Goal: Task Accomplishment & Management: Complete application form

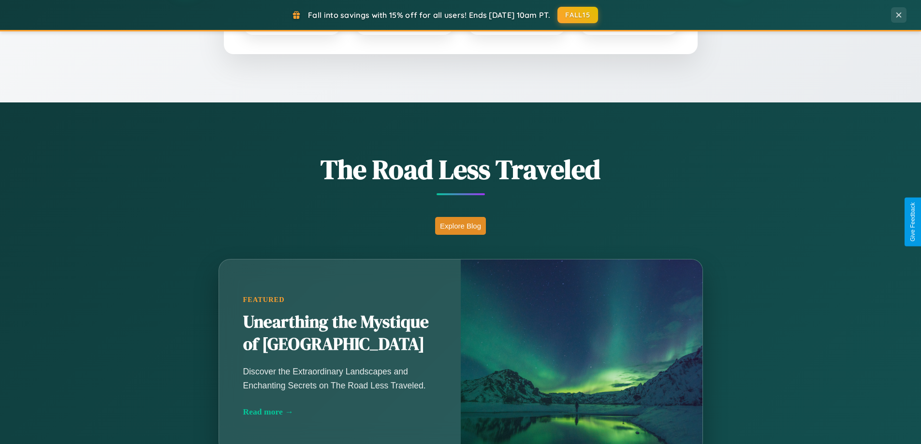
scroll to position [665, 0]
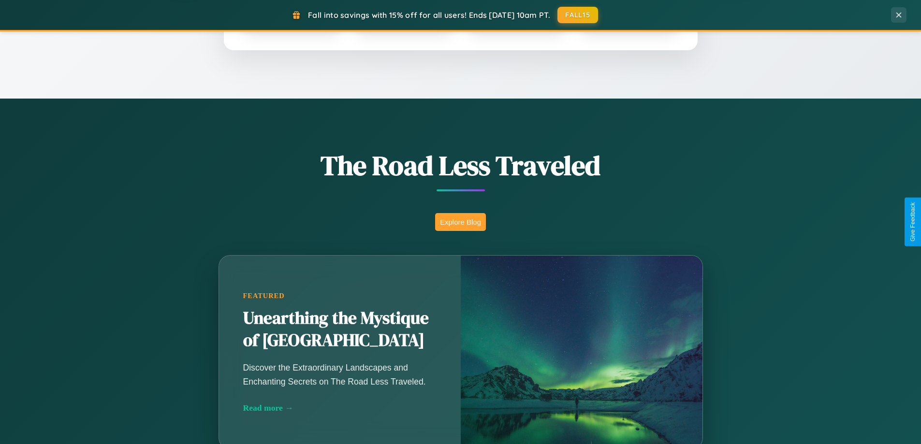
click at [460, 222] on button "Explore Blog" at bounding box center [460, 222] width 51 height 18
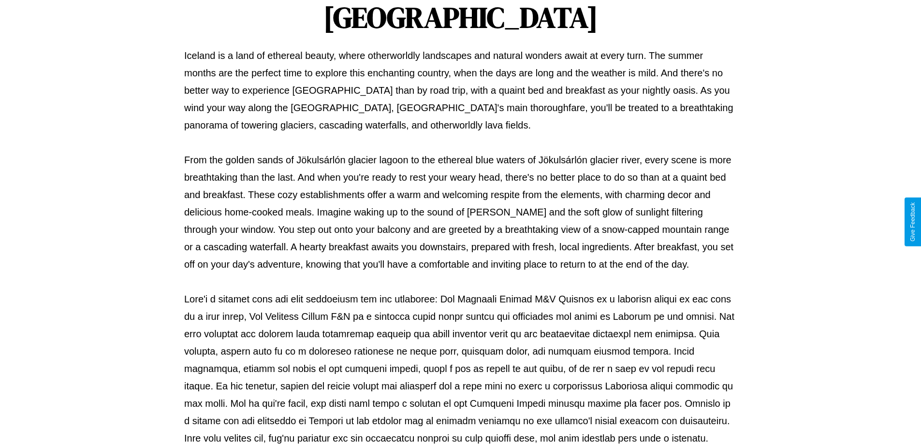
scroll to position [313, 0]
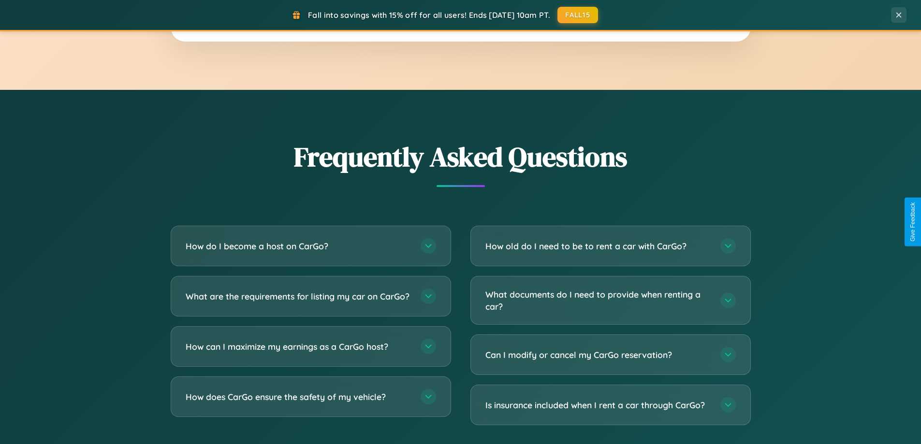
scroll to position [1860, 0]
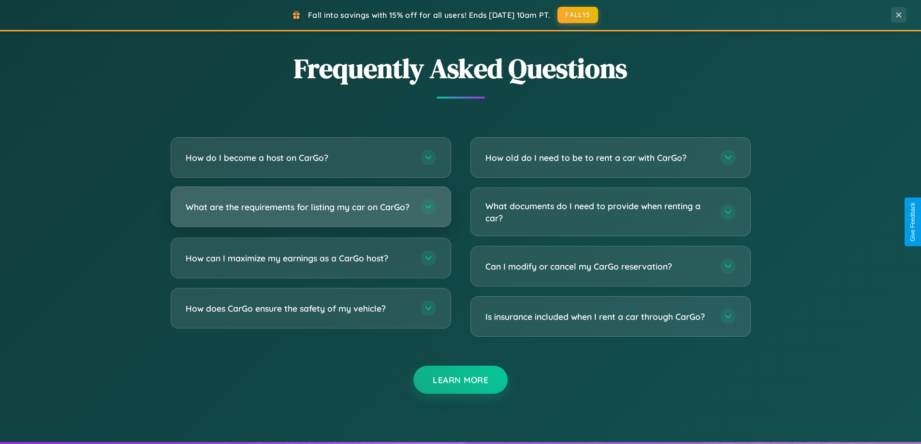
click at [310, 211] on h3 "What are the requirements for listing my car on CarGo?" at bounding box center [298, 207] width 225 height 12
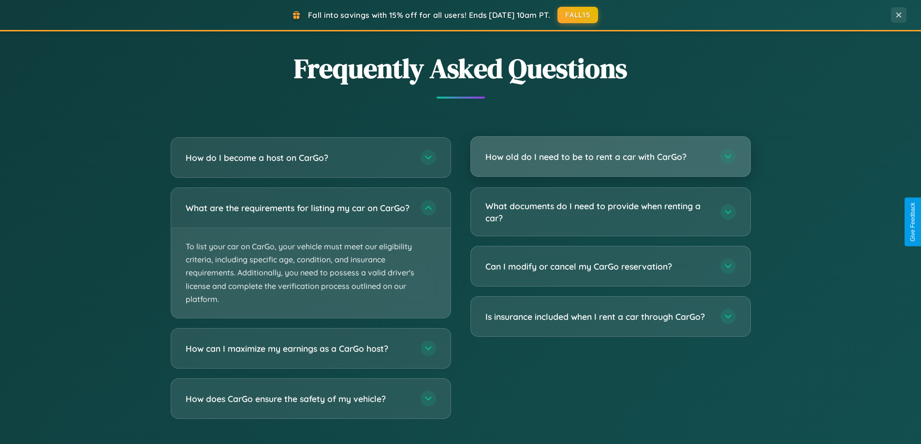
click at [610, 157] on h3 "How old do I need to be to rent a car with CarGo?" at bounding box center [597, 157] width 225 height 12
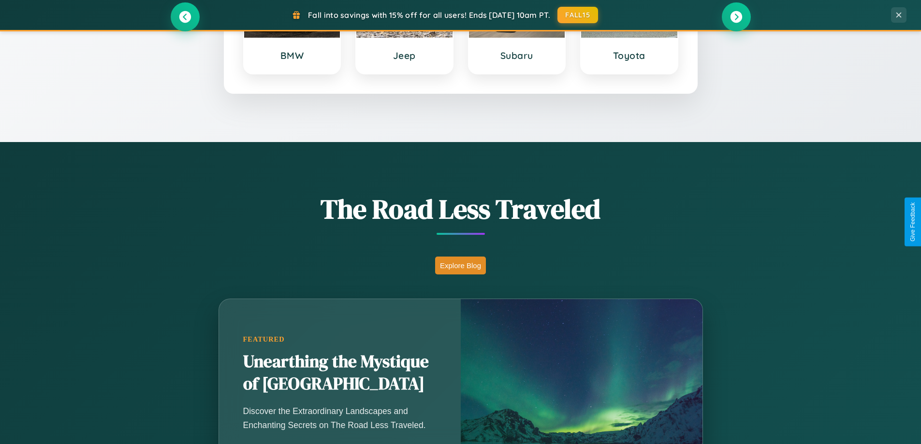
scroll to position [417, 0]
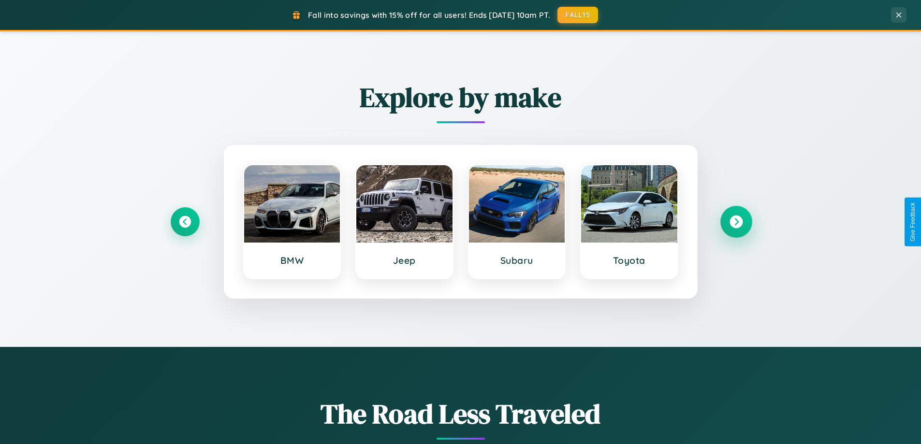
click at [736, 222] on icon at bounding box center [735, 222] width 13 height 13
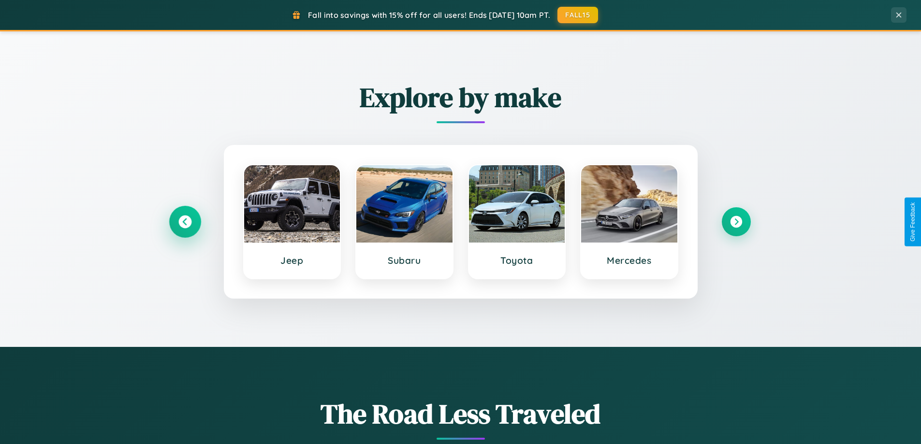
click at [185, 222] on icon at bounding box center [184, 222] width 13 height 13
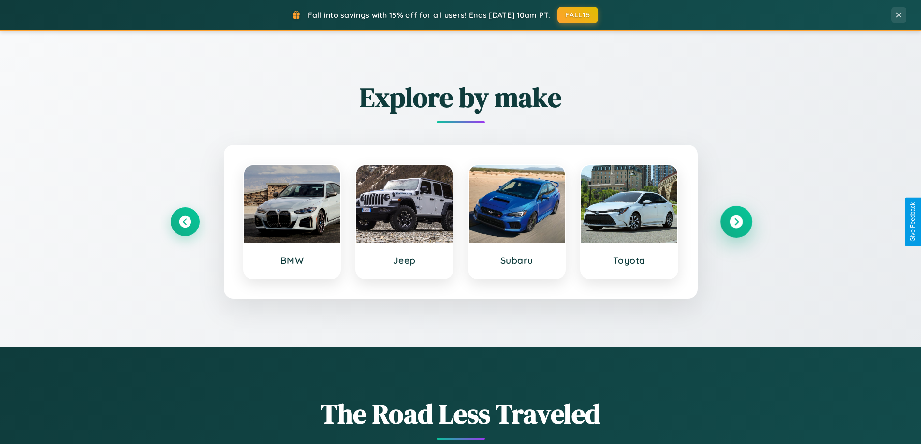
click at [736, 222] on icon at bounding box center [735, 222] width 13 height 13
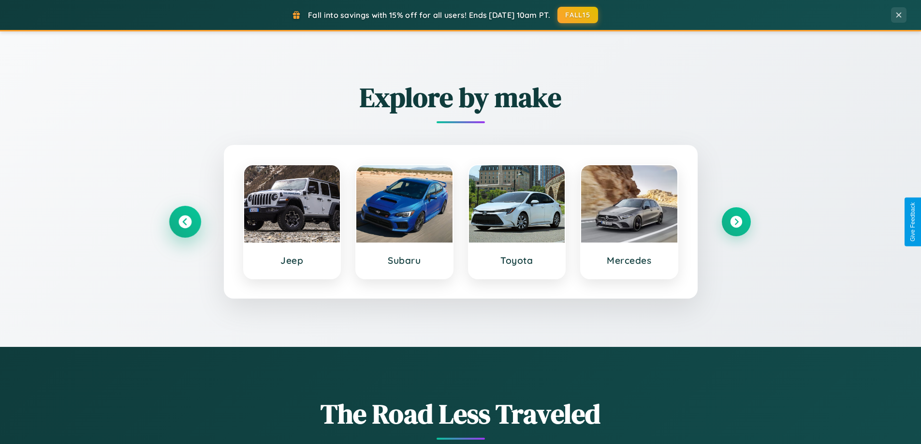
click at [185, 222] on icon at bounding box center [184, 222] width 13 height 13
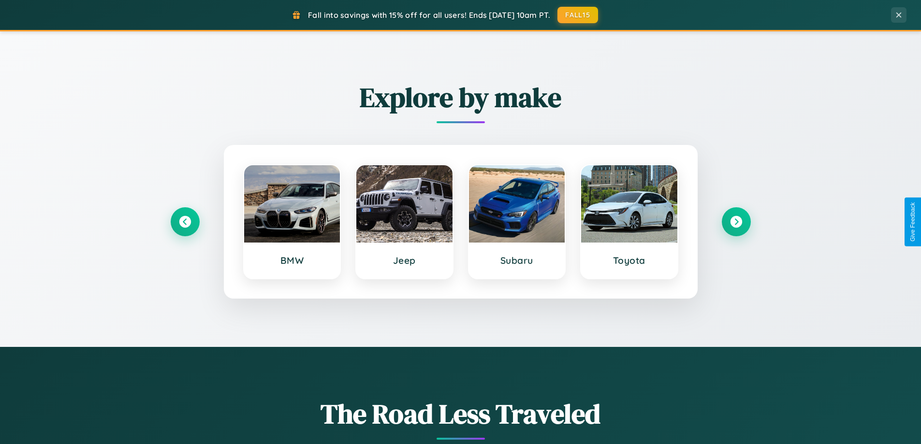
scroll to position [0, 0]
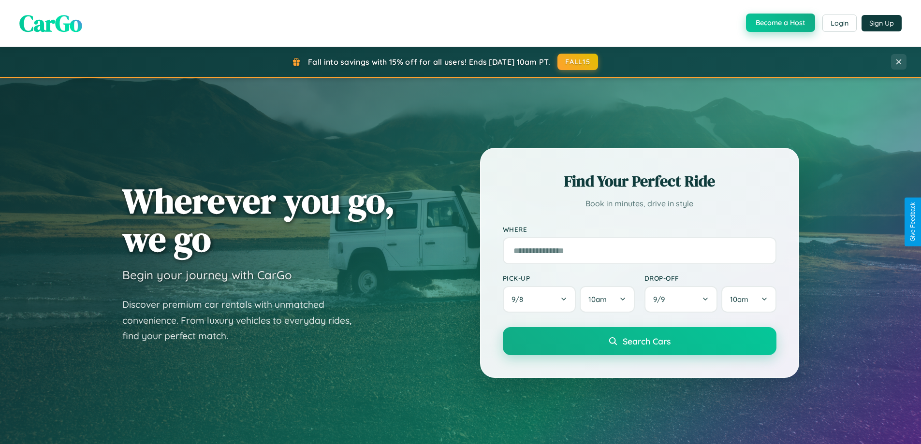
click at [779, 23] on button "Become a Host" at bounding box center [780, 23] width 69 height 18
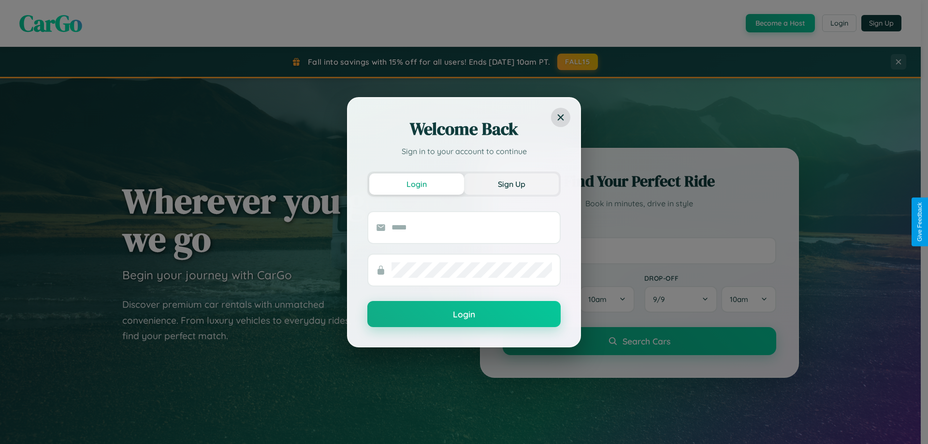
click at [511, 184] on button "Sign Up" at bounding box center [511, 184] width 95 height 21
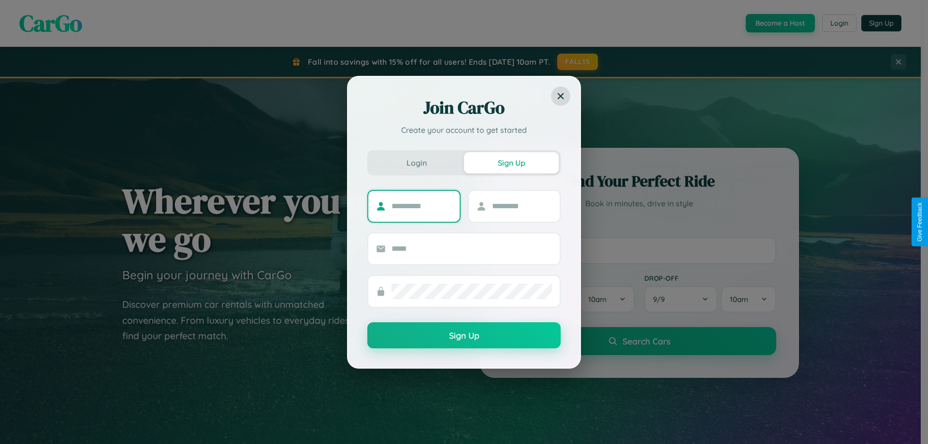
click at [422, 206] on input "text" at bounding box center [422, 206] width 60 height 15
type input "*******"
click at [522, 206] on input "text" at bounding box center [522, 206] width 60 height 15
type input "******"
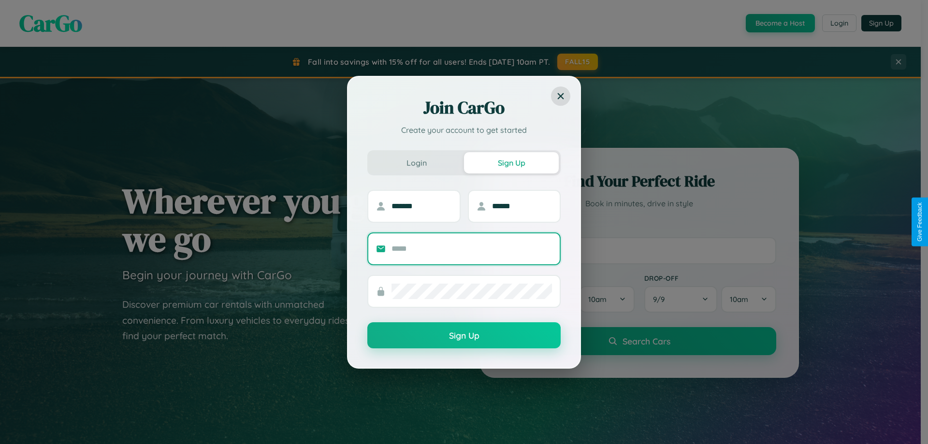
click at [472, 248] on input "text" at bounding box center [472, 248] width 160 height 15
type input "**********"
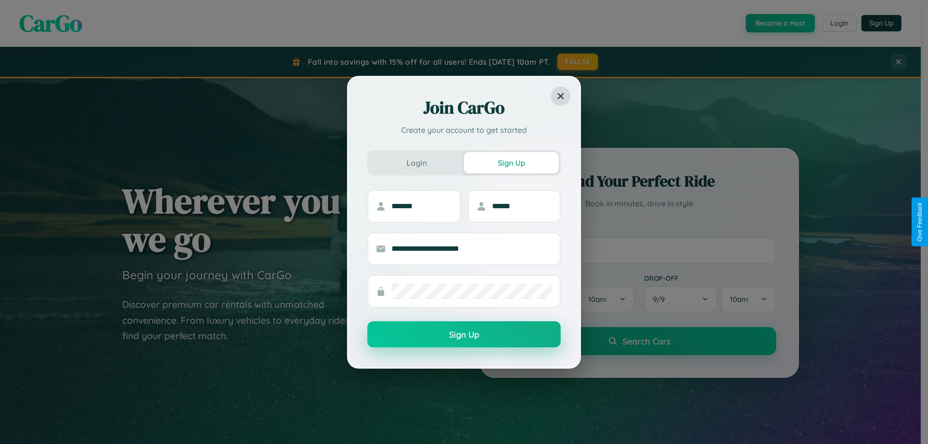
click at [464, 335] on button "Sign Up" at bounding box center [463, 334] width 193 height 26
